Goal: Information Seeking & Learning: Check status

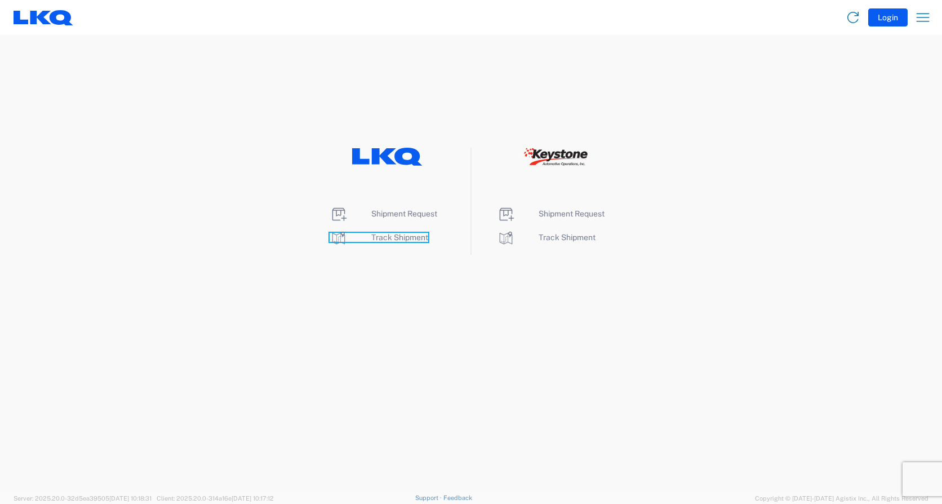
click at [397, 237] on span "Track Shipment" at bounding box center [399, 237] width 57 height 9
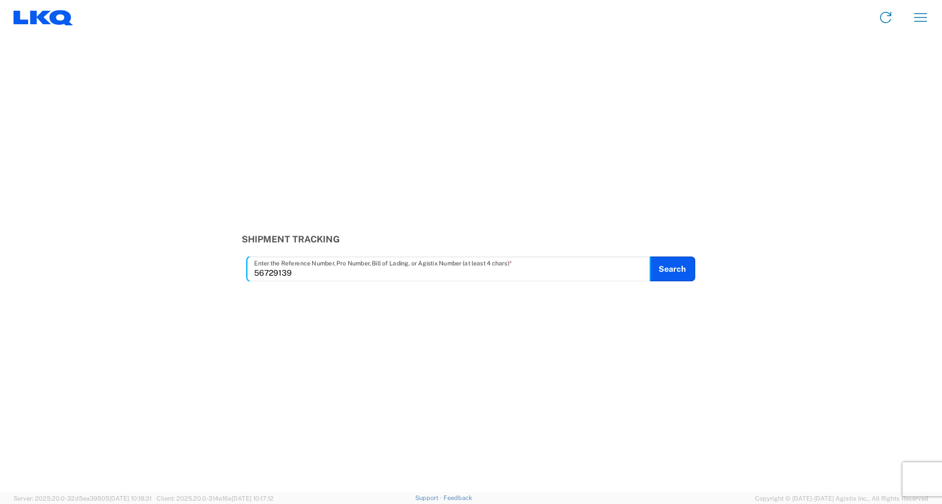
type input "56729139"
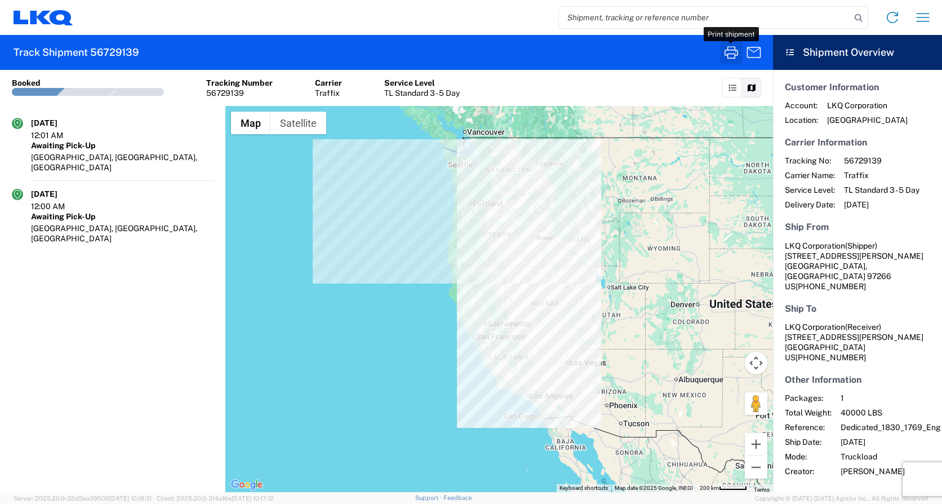
click at [733, 55] on icon "button" at bounding box center [731, 52] width 18 height 18
